Goal: Check status: Check status

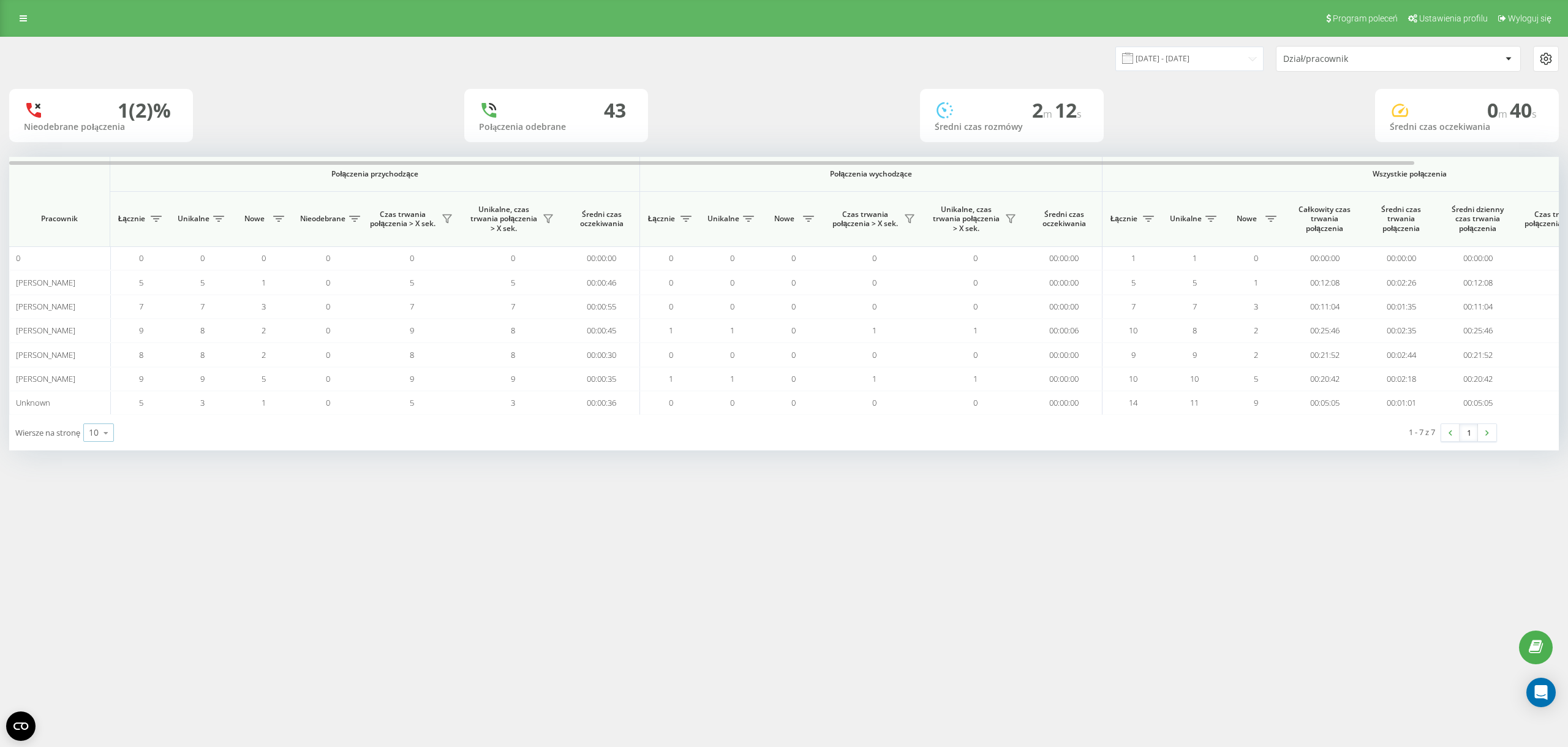
click at [105, 443] on icon at bounding box center [105, 432] width 19 height 24
click at [94, 414] on span "100" at bounding box center [96, 415] width 15 height 12
